Goal: Task Accomplishment & Management: Complete application form

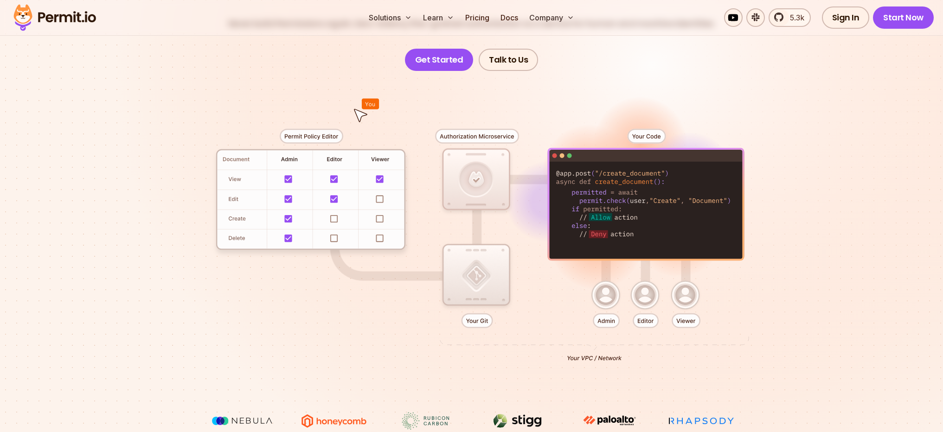
scroll to position [127, 0]
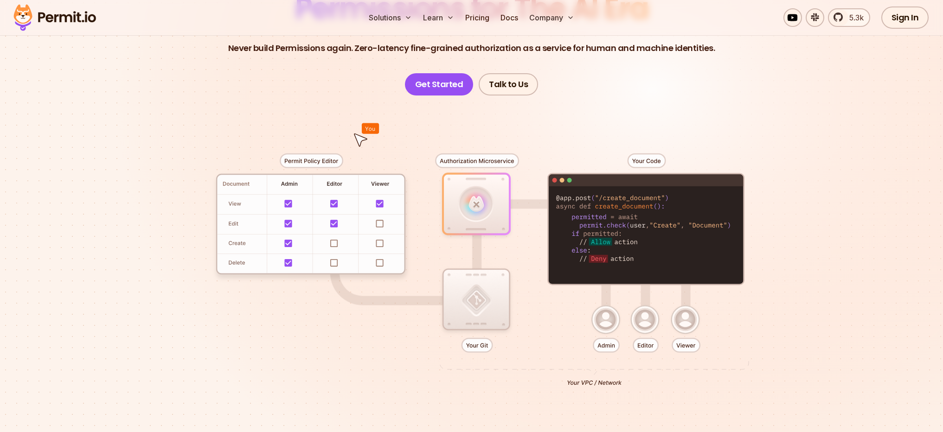
click at [482, 294] on div at bounding box center [471, 266] width 649 height 341
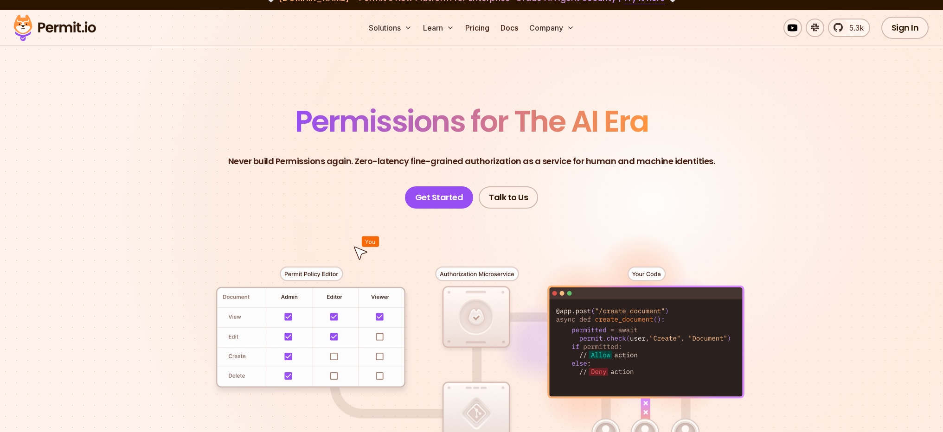
scroll to position [11, 0]
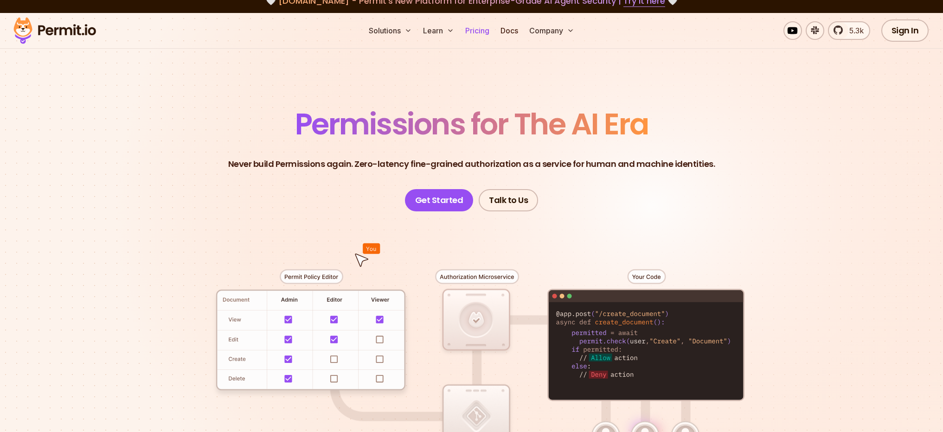
click at [478, 32] on link "Pricing" at bounding box center [477, 30] width 32 height 19
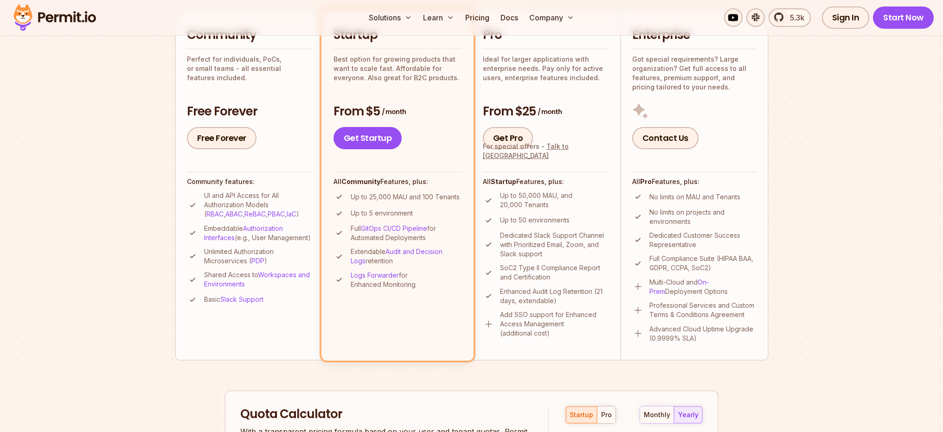
scroll to position [407, 0]
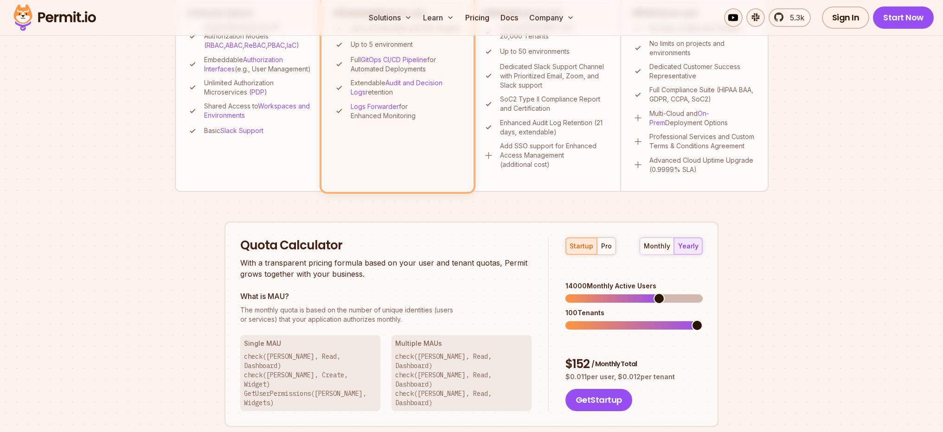
click at [661, 293] on span at bounding box center [658, 298] width 11 height 11
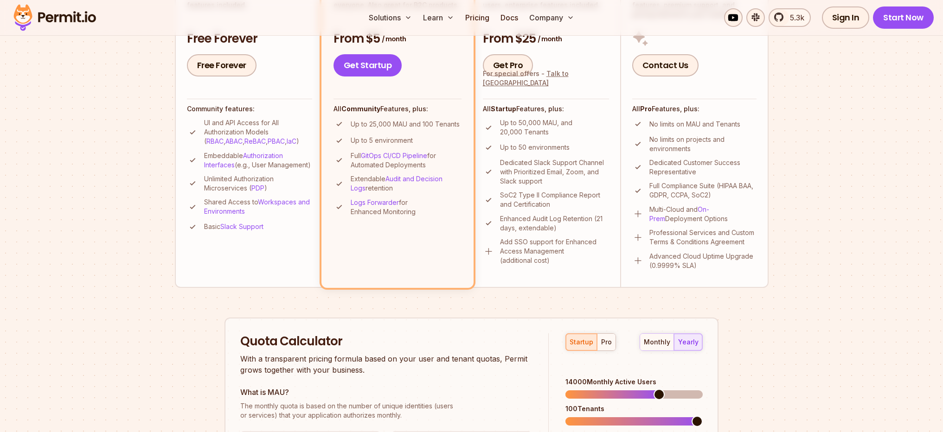
scroll to position [208, 0]
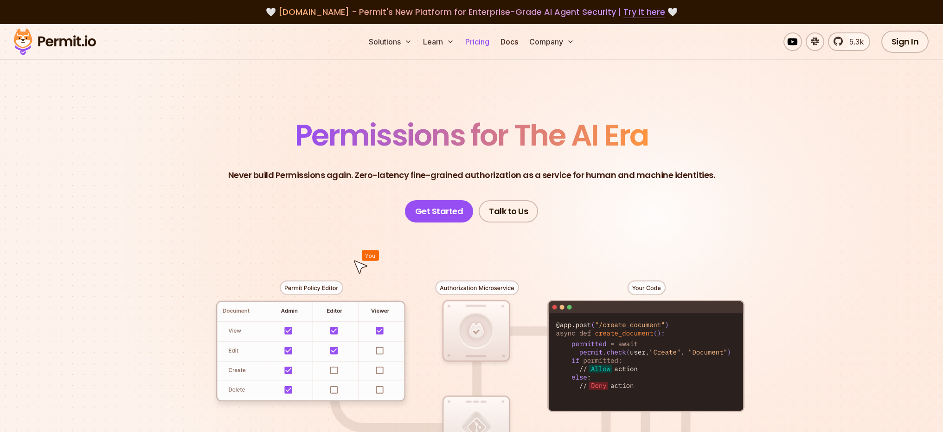
click at [484, 42] on link "Pricing" at bounding box center [477, 41] width 32 height 19
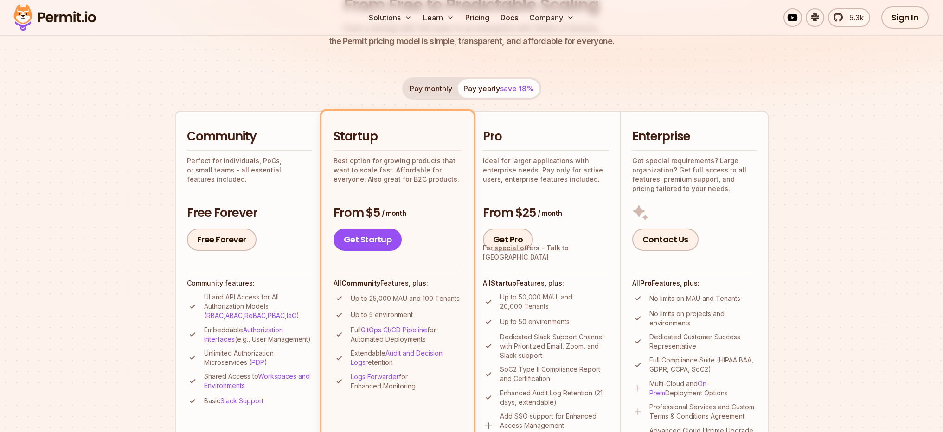
scroll to position [225, 0]
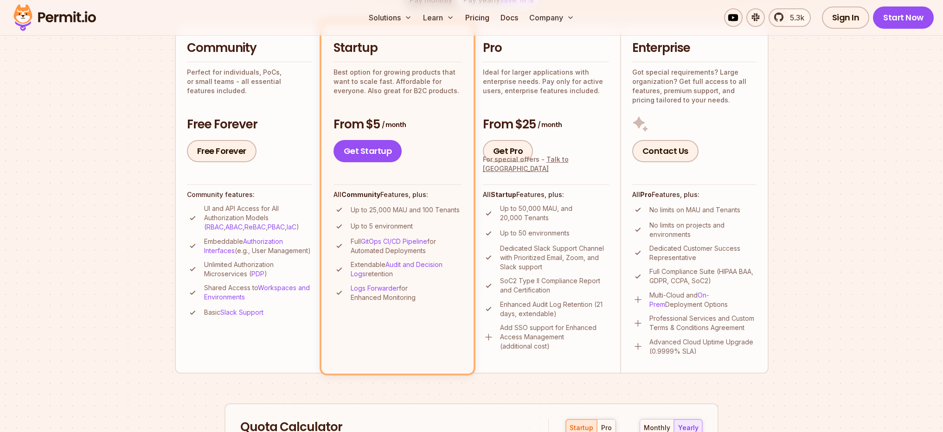
drag, startPoint x: 235, startPoint y: 209, endPoint x: 267, endPoint y: 259, distance: 59.4
click at [267, 259] on ul "UI and API Access for All Authorization Models ( RBAC , ABAC , ReBAC , PBAC , I…" at bounding box center [249, 261] width 125 height 115
click at [282, 268] on ul "UI and API Access for All Authorization Models ( RBAC , ABAC , ReBAC , PBAC , I…" at bounding box center [249, 261] width 125 height 115
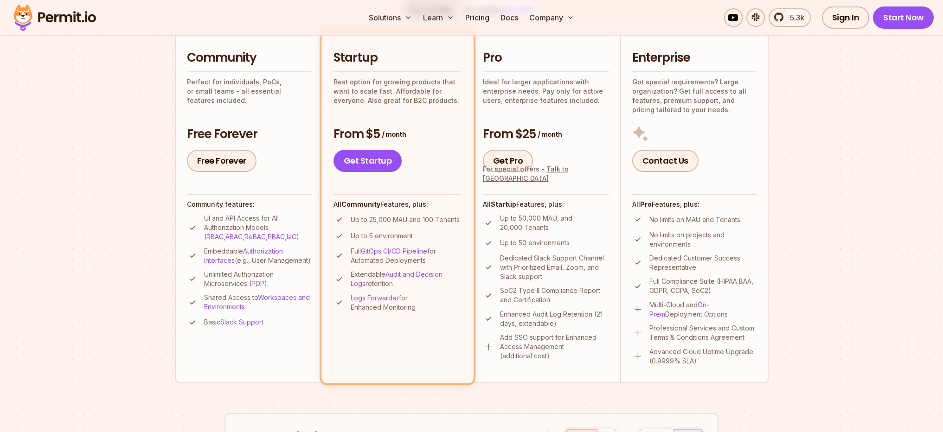
scroll to position [214, 0]
click at [847, 22] on link "Sign In" at bounding box center [846, 17] width 48 height 22
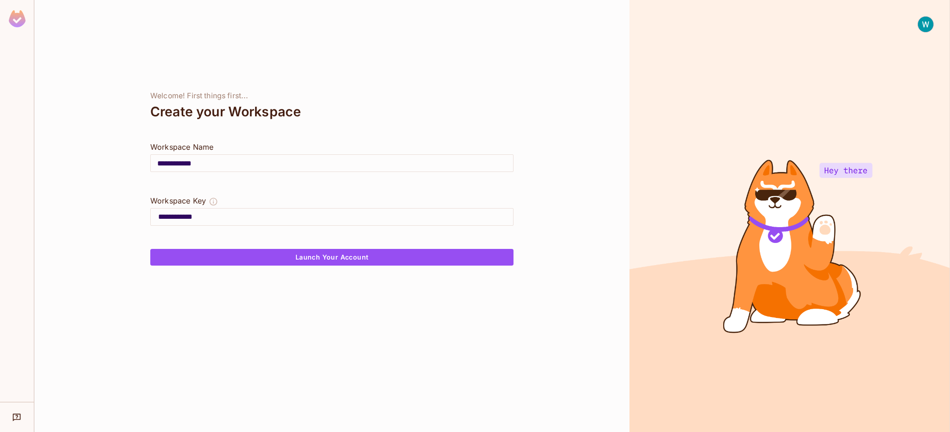
click at [256, 167] on input "**********" at bounding box center [332, 163] width 362 height 26
drag, startPoint x: 230, startPoint y: 219, endPoint x: 140, endPoint y: 214, distance: 90.1
click at [132, 213] on div "**********" at bounding box center [331, 216] width 595 height 432
click at [924, 27] on img at bounding box center [925, 24] width 15 height 15
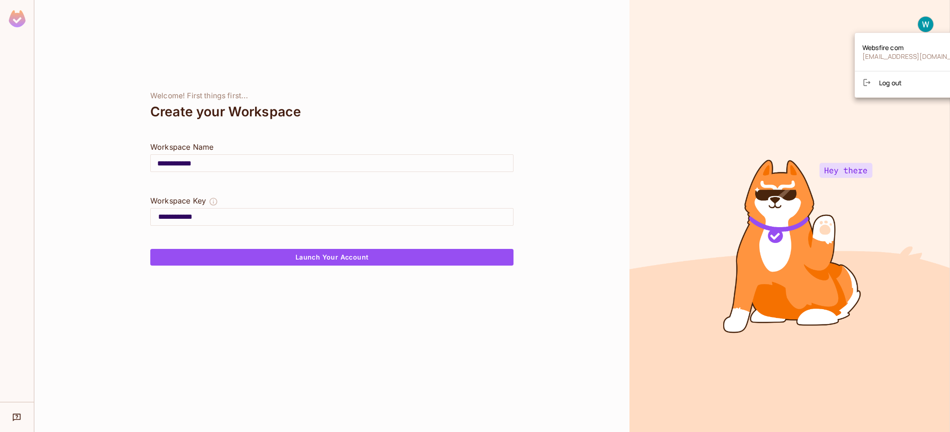
click at [446, 260] on div at bounding box center [475, 216] width 950 height 432
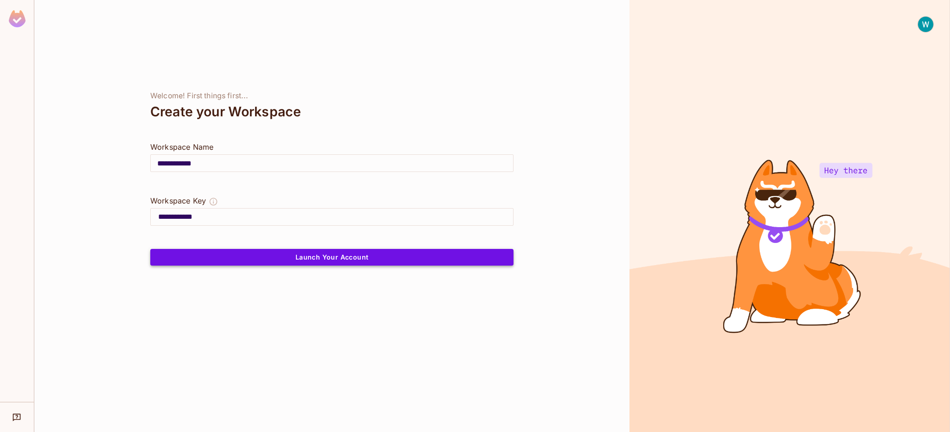
click at [351, 258] on button "Launch Your Account" at bounding box center [331, 257] width 363 height 17
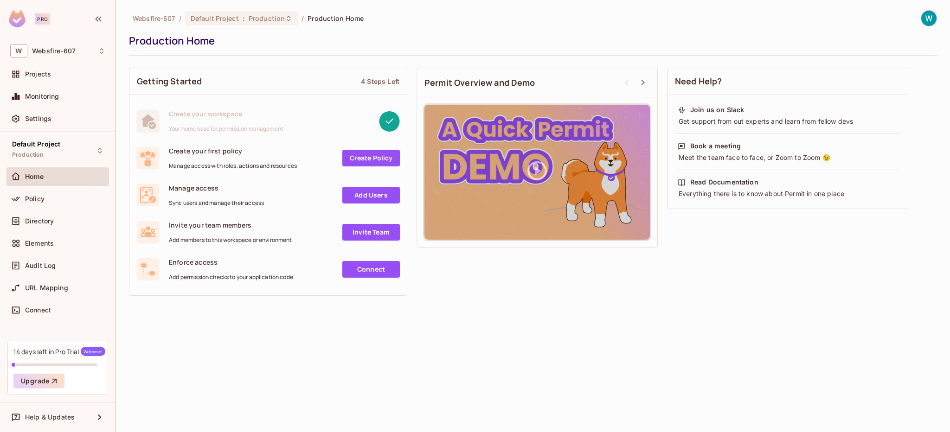
click at [60, 349] on div "14 days left in Pro Trial Welcome!" at bounding box center [59, 351] width 92 height 9
click at [68, 417] on span "Help & Updates" at bounding box center [50, 417] width 50 height 7
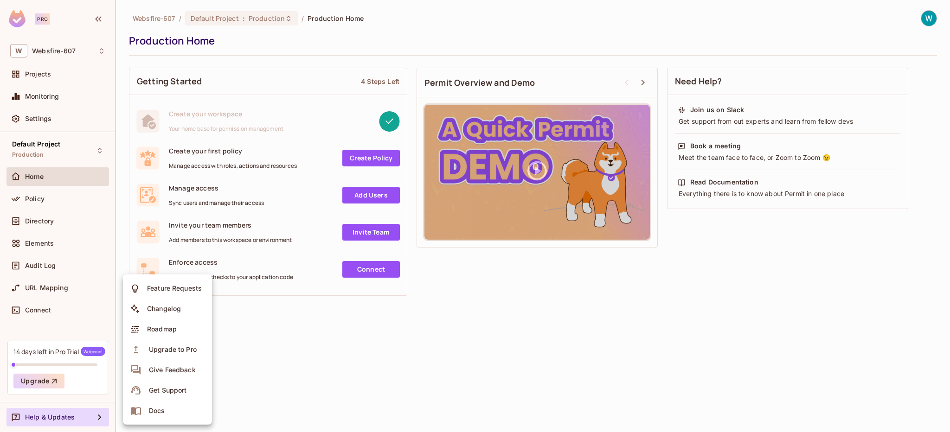
click at [35, 201] on div at bounding box center [475, 216] width 950 height 432
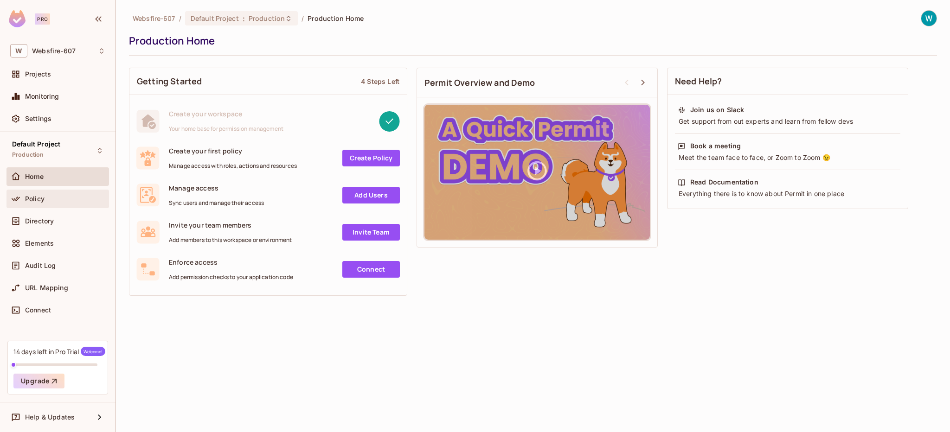
click at [38, 199] on span "Policy" at bounding box center [34, 198] width 19 height 7
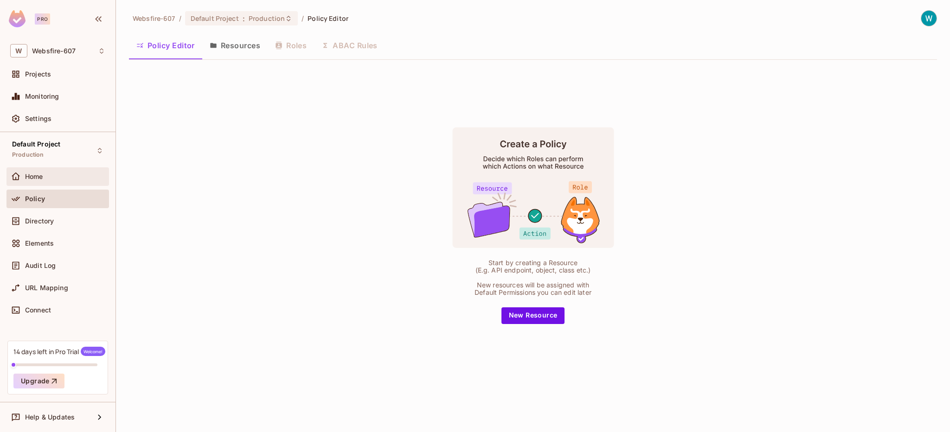
click at [52, 180] on div "Home" at bounding box center [57, 176] width 95 height 11
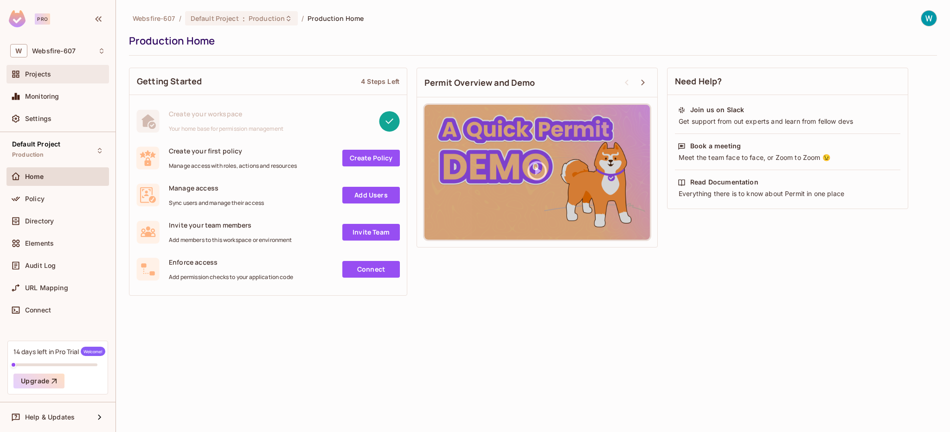
click at [61, 78] on div "Projects" at bounding box center [57, 74] width 95 height 11
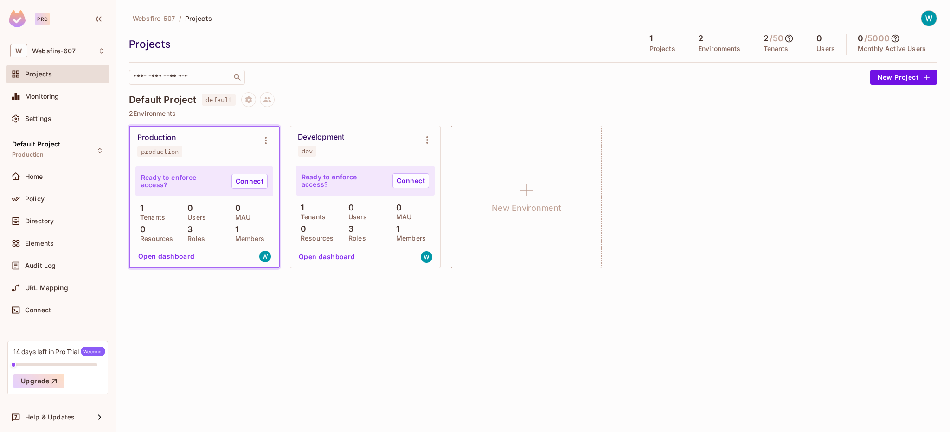
click at [175, 256] on button "Open dashboard" at bounding box center [167, 256] width 64 height 15
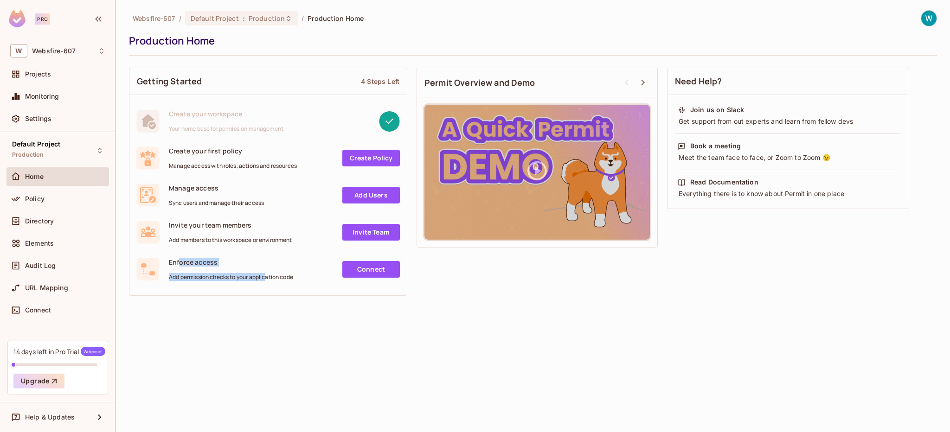
drag, startPoint x: 178, startPoint y: 264, endPoint x: 268, endPoint y: 278, distance: 91.0
click at [268, 278] on div "Enforce access Add permission checks to your application code" at bounding box center [231, 269] width 124 height 23
drag, startPoint x: 299, startPoint y: 280, endPoint x: 163, endPoint y: 261, distance: 137.2
click at [163, 261] on div "Enforce access Add permission checks to your application code Connect" at bounding box center [267, 269] width 263 height 23
click at [181, 267] on div "Enforce access Add permission checks to your application code" at bounding box center [231, 269] width 124 height 23
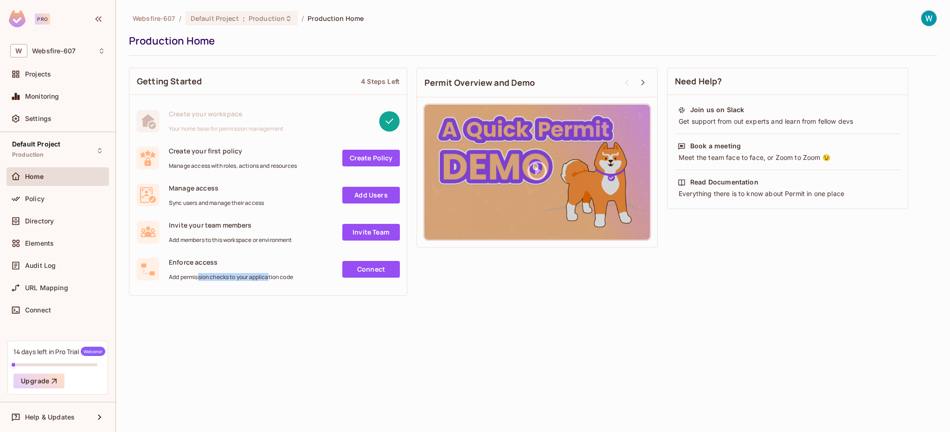
drag, startPoint x: 199, startPoint y: 275, endPoint x: 270, endPoint y: 279, distance: 70.6
click at [270, 279] on span "Add permission checks to your application code" at bounding box center [231, 277] width 124 height 7
click at [242, 156] on div "Create your first policy Manage access with roles, actions and resources" at bounding box center [233, 158] width 128 height 23
